Goal: Information Seeking & Learning: Find specific fact

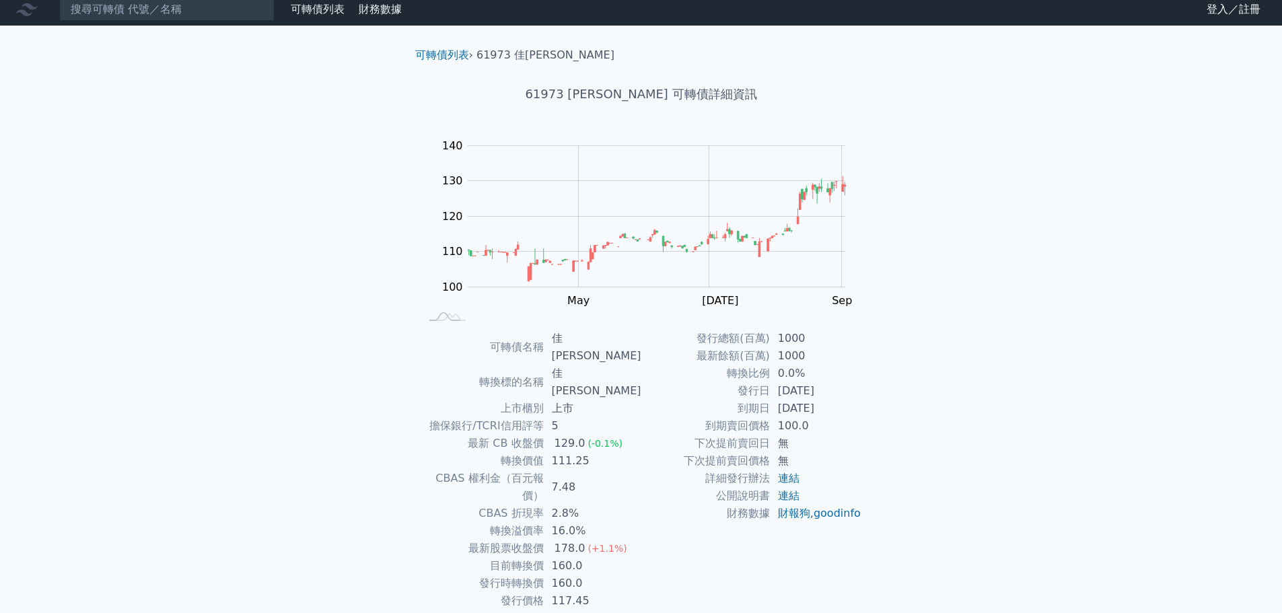
scroll to position [10, 0]
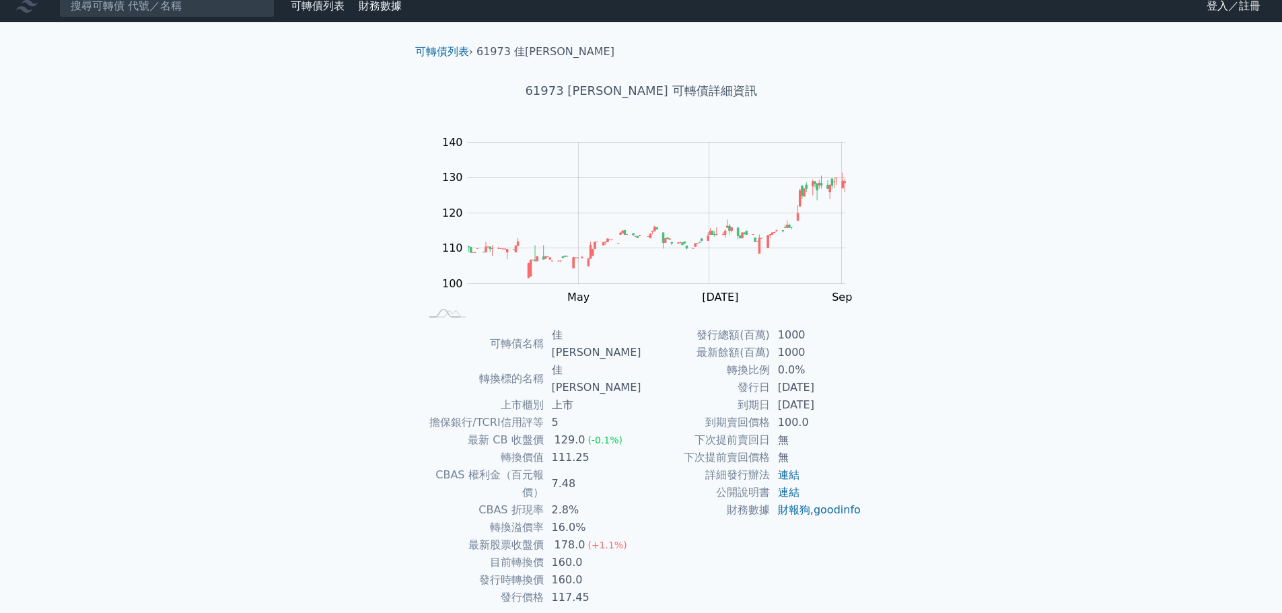
drag, startPoint x: 789, startPoint y: 406, endPoint x: 845, endPoint y: 402, distance: 56.0
click at [845, 402] on td "[DATE]" at bounding box center [816, 404] width 92 height 17
drag, startPoint x: 560, startPoint y: 495, endPoint x: 662, endPoint y: 538, distance: 111.0
click at [662, 538] on div "可轉債名稱 佳[PERSON_NAME] 轉換標的名稱 佳[PERSON_NAME] 上市櫃別 上市 擔保銀行/TCRI信用評等 5 最新 CB 收盤價 12…" at bounding box center [641, 466] width 474 height 280
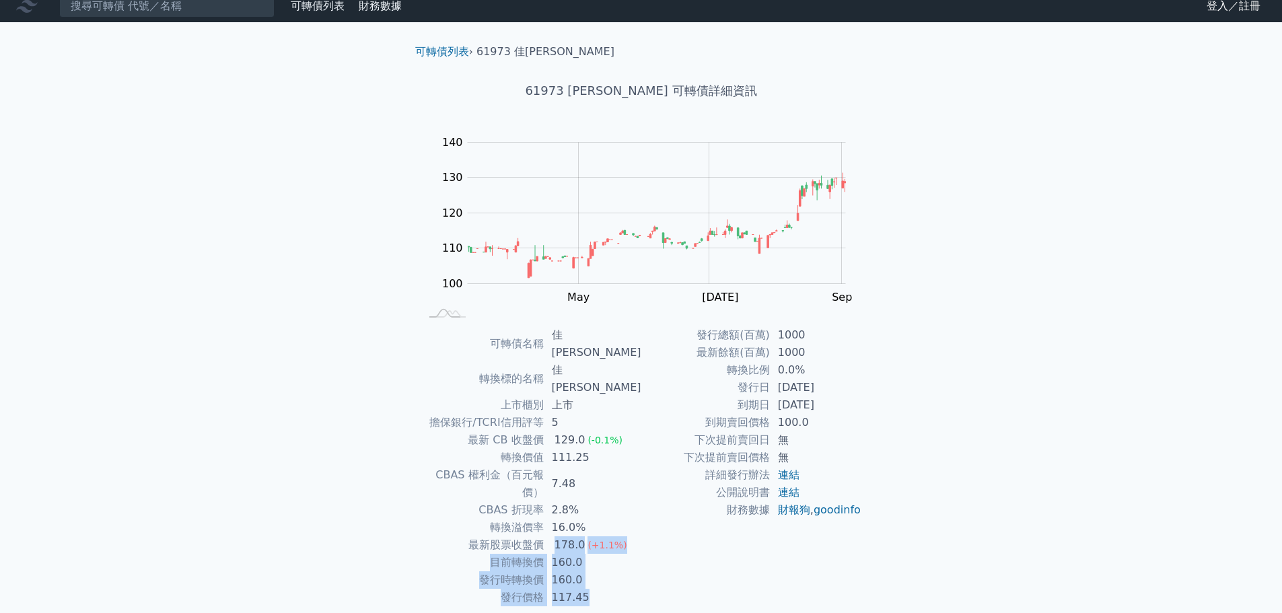
click at [662, 538] on div "發行總額(百萬) 1000 最新餘額(百萬) 1000 轉換比例 0.0% 發行日 [DATE] 到期日 [DATE] 到期賣回價格 100.0 下次提前賣回…" at bounding box center [751, 466] width 221 height 280
drag, startPoint x: 561, startPoint y: 420, endPoint x: 591, endPoint y: 422, distance: 30.3
click at [591, 449] on td "111.25" at bounding box center [593, 457] width 98 height 17
click at [696, 423] on td "到期賣回價格" at bounding box center [705, 422] width 129 height 17
